Goal: Navigation & Orientation: Find specific page/section

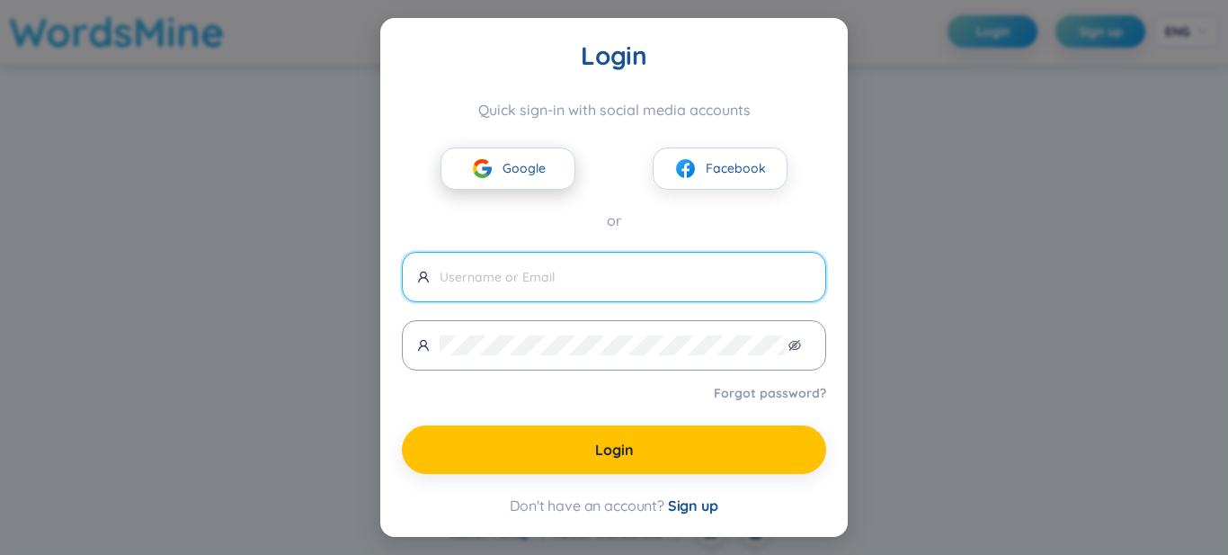
click at [528, 172] on span "Google" at bounding box center [523, 168] width 43 height 20
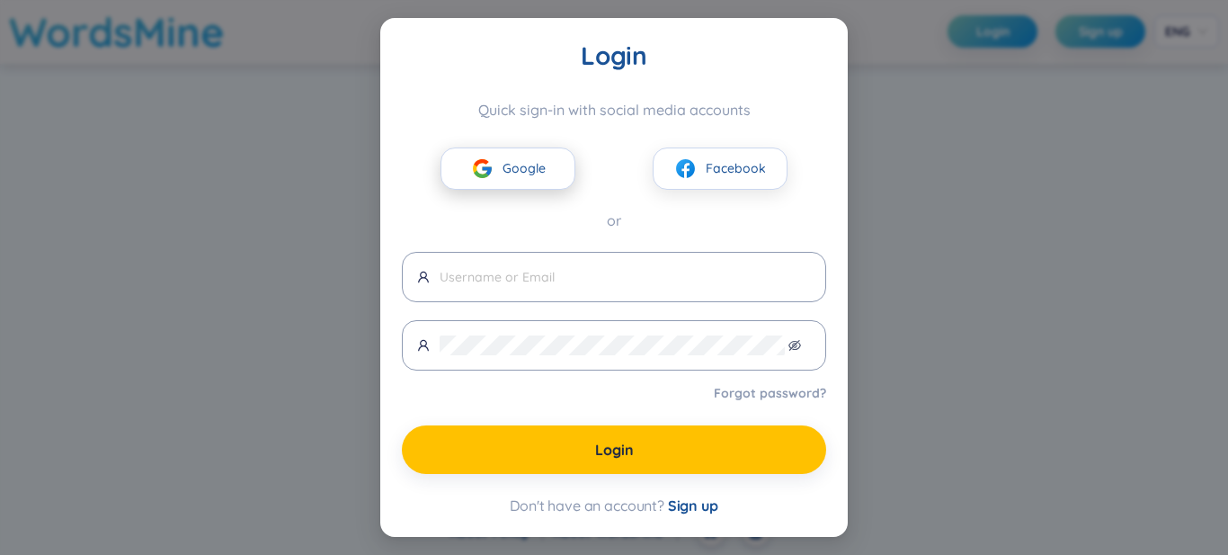
click at [528, 168] on span "Google" at bounding box center [523, 168] width 43 height 20
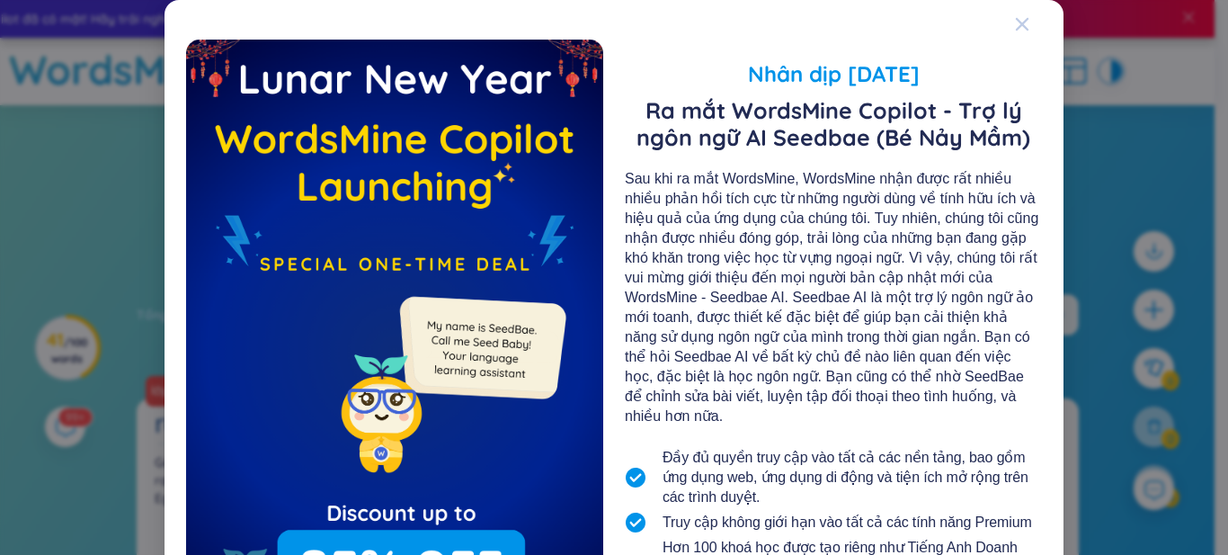
click at [1016, 26] on icon "Close" at bounding box center [1022, 24] width 13 height 13
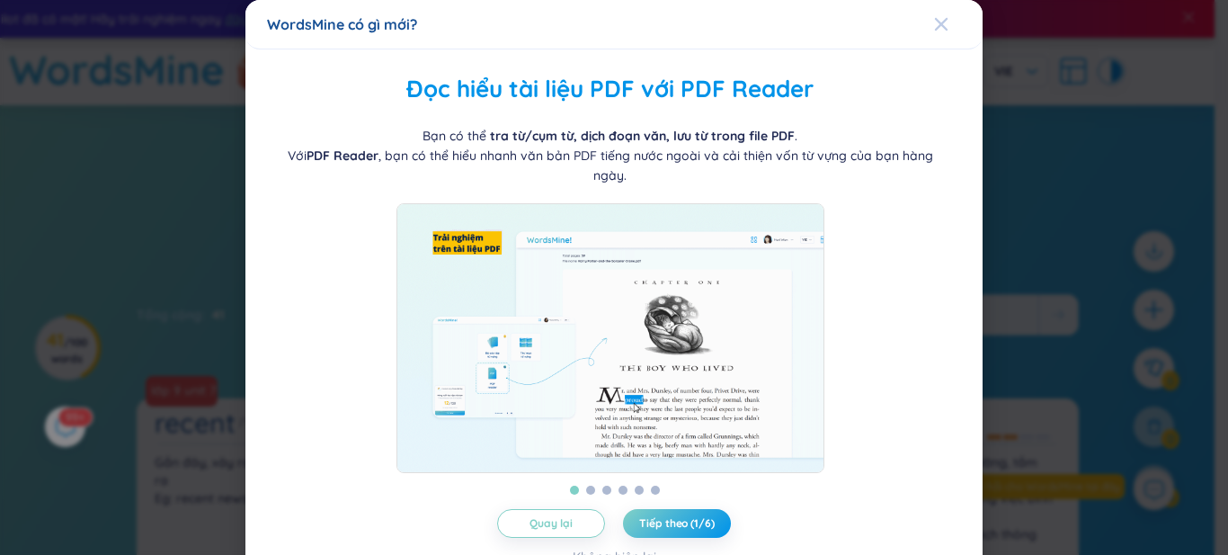
click at [937, 32] on div "Close" at bounding box center [941, 24] width 14 height 49
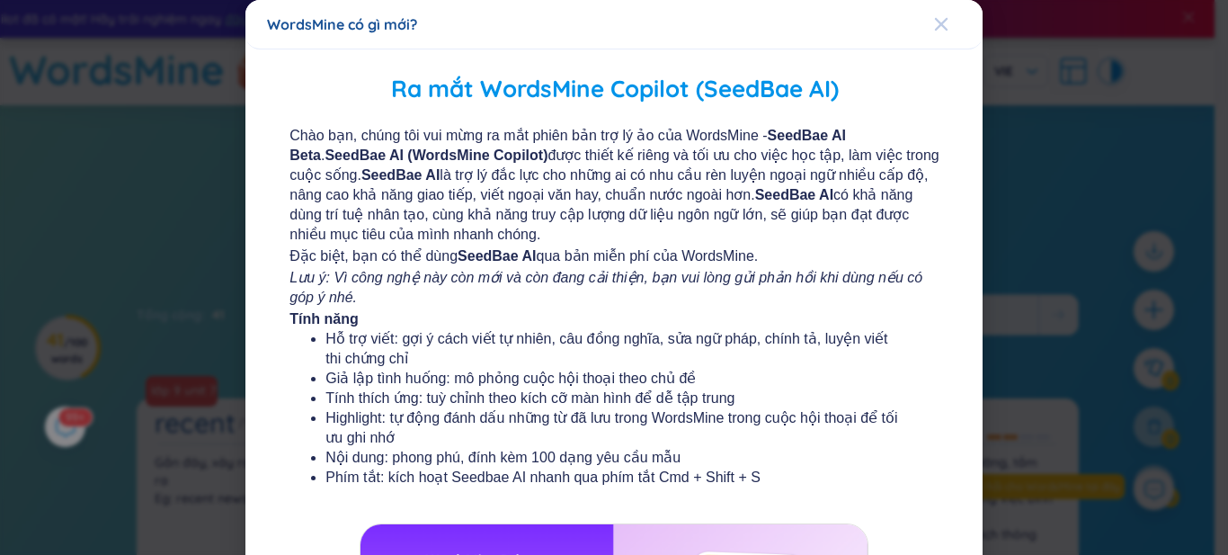
click at [935, 28] on icon "Close" at bounding box center [941, 24] width 13 height 13
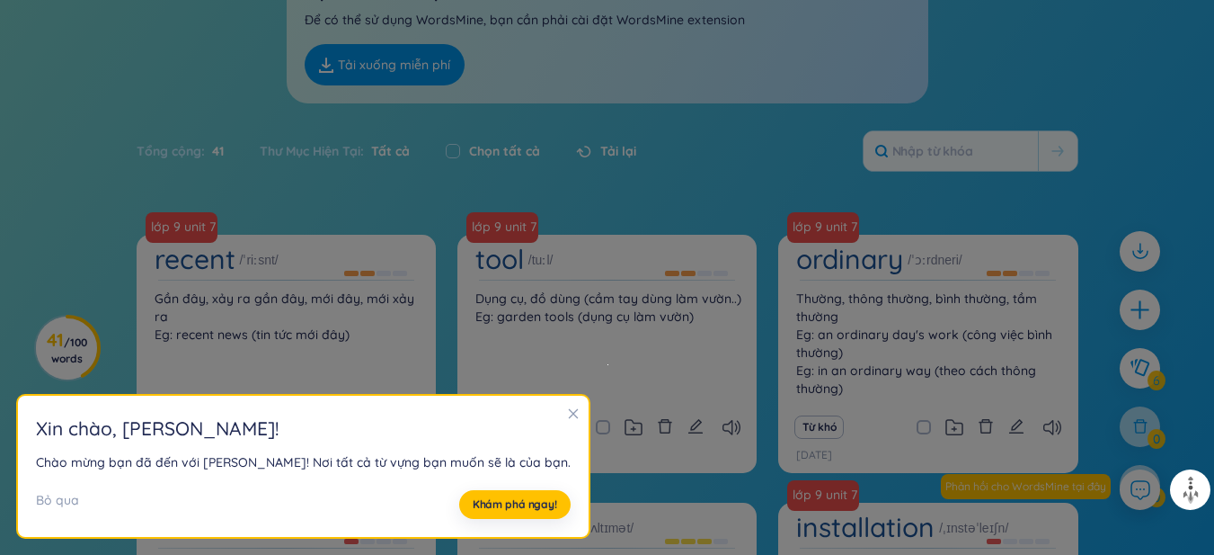
scroll to position [500, 0]
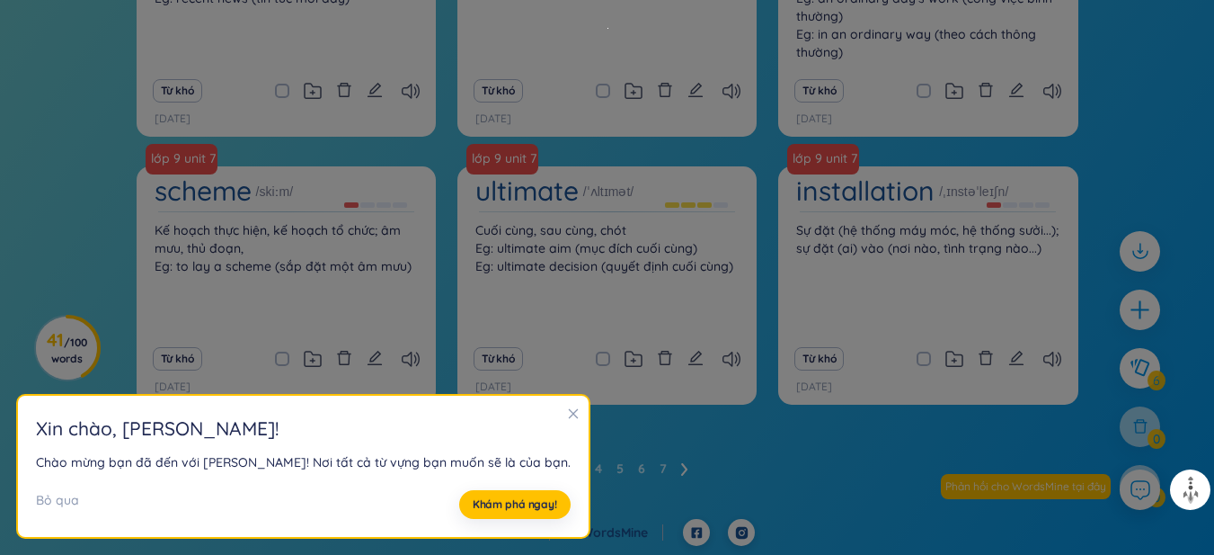
click at [510, 191] on h1 "ultimate" at bounding box center [526, 190] width 103 height 31
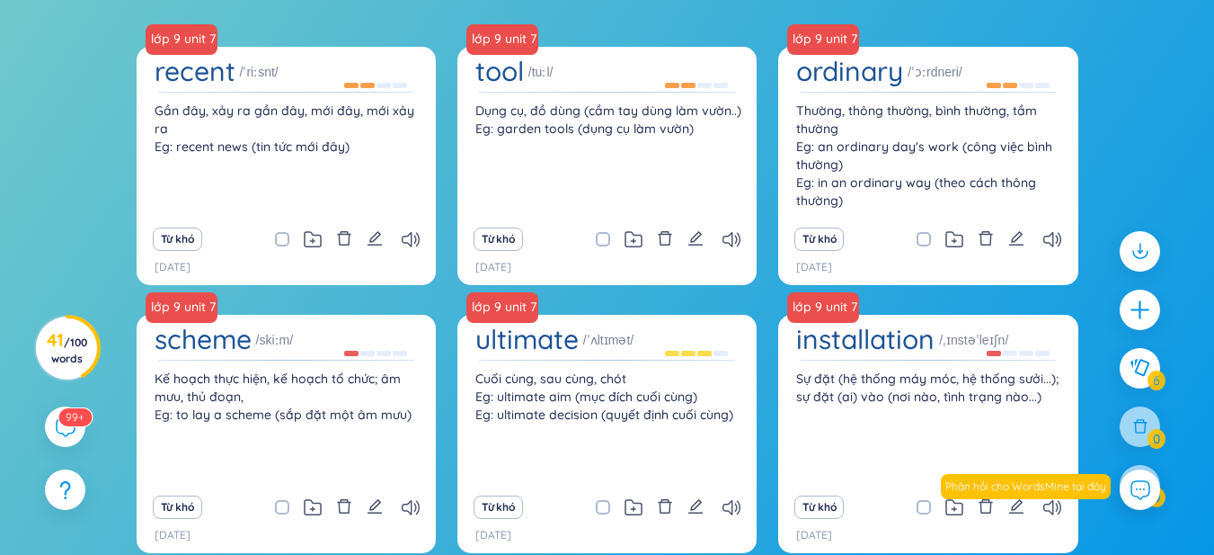
scroll to position [0, 0]
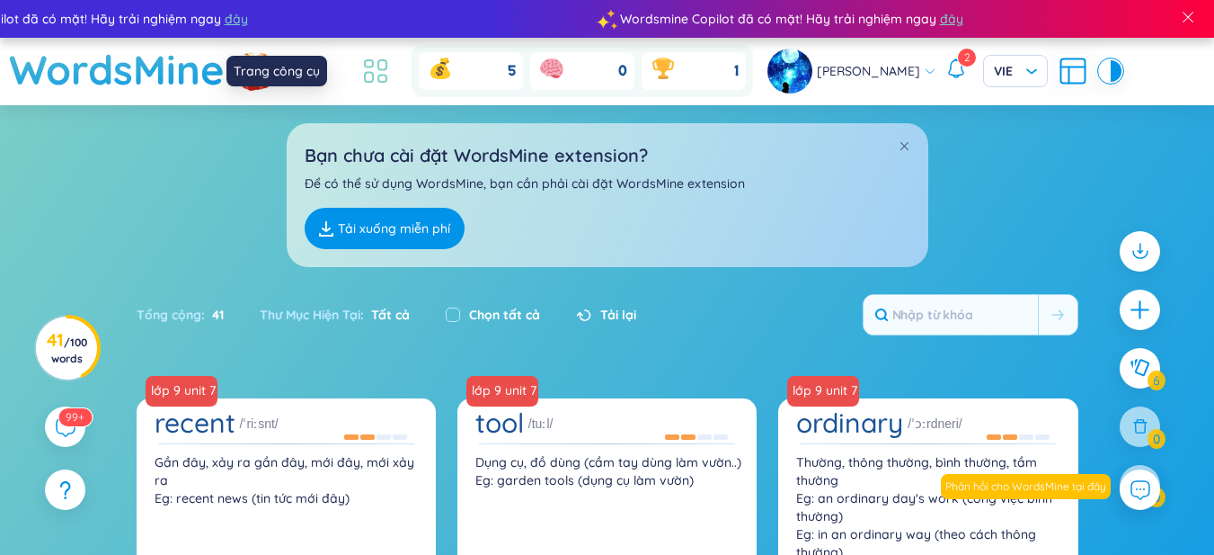
click at [365, 63] on icon at bounding box center [369, 63] width 8 height 7
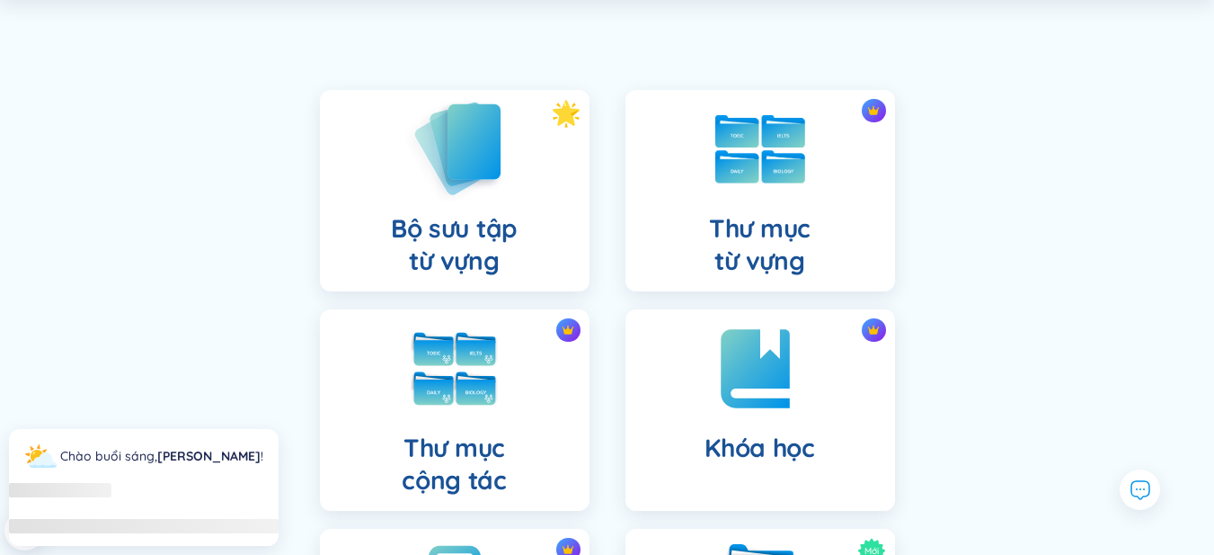
scroll to position [180, 0]
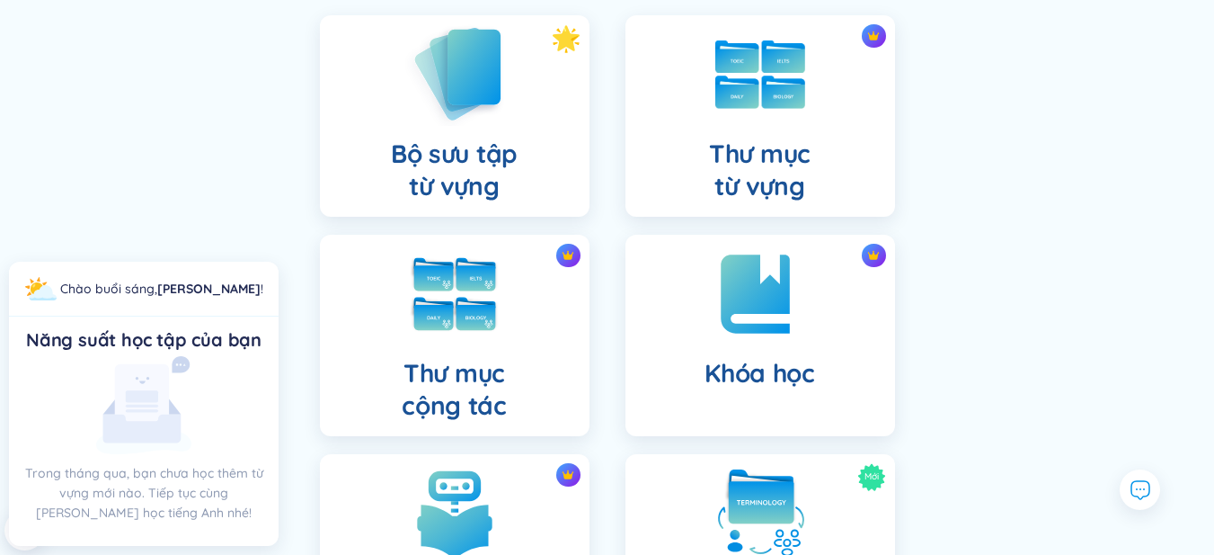
click at [473, 143] on h4 "Bộ sưu tập từ vựng" at bounding box center [454, 170] width 127 height 65
